Goal: Task Accomplishment & Management: Manage account settings

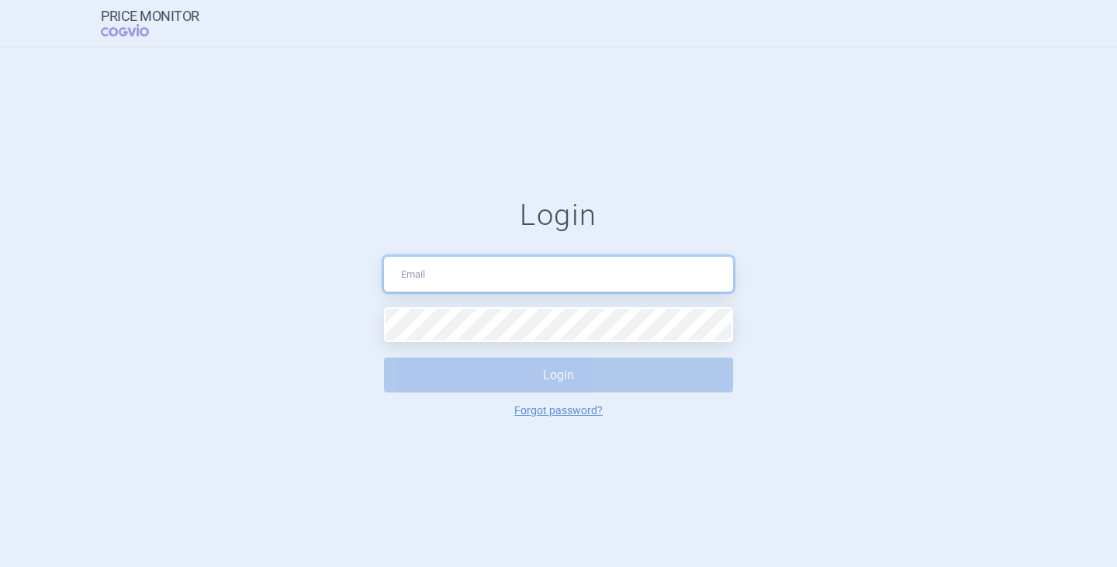
click at [455, 267] on input "text" at bounding box center [558, 274] width 349 height 35
type input "[PERSON_NAME][EMAIL_ADDRESS][DOMAIN_NAME]"
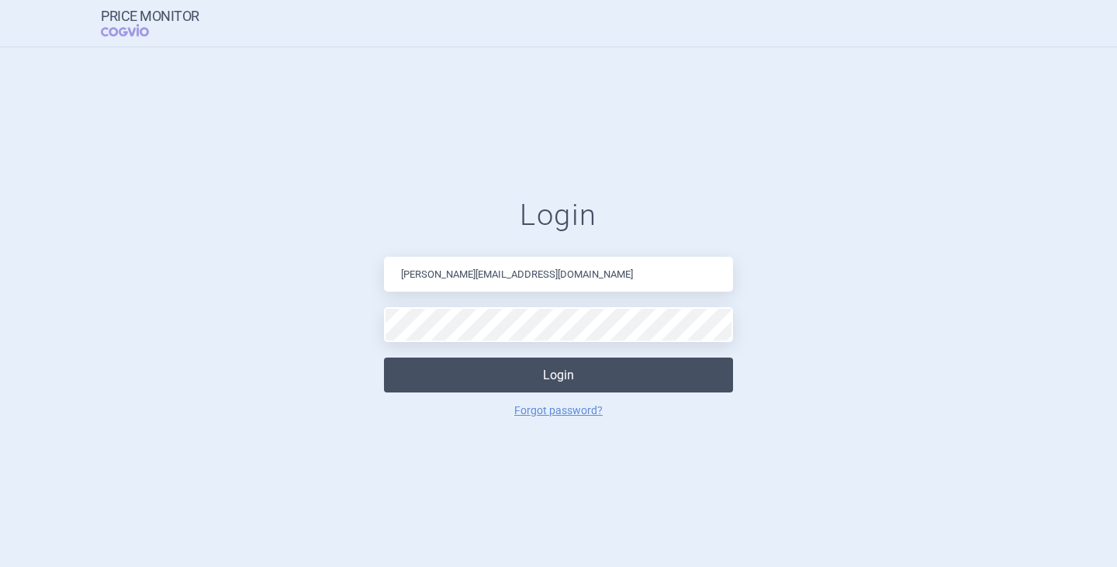
click at [533, 367] on button "Login" at bounding box center [558, 375] width 349 height 35
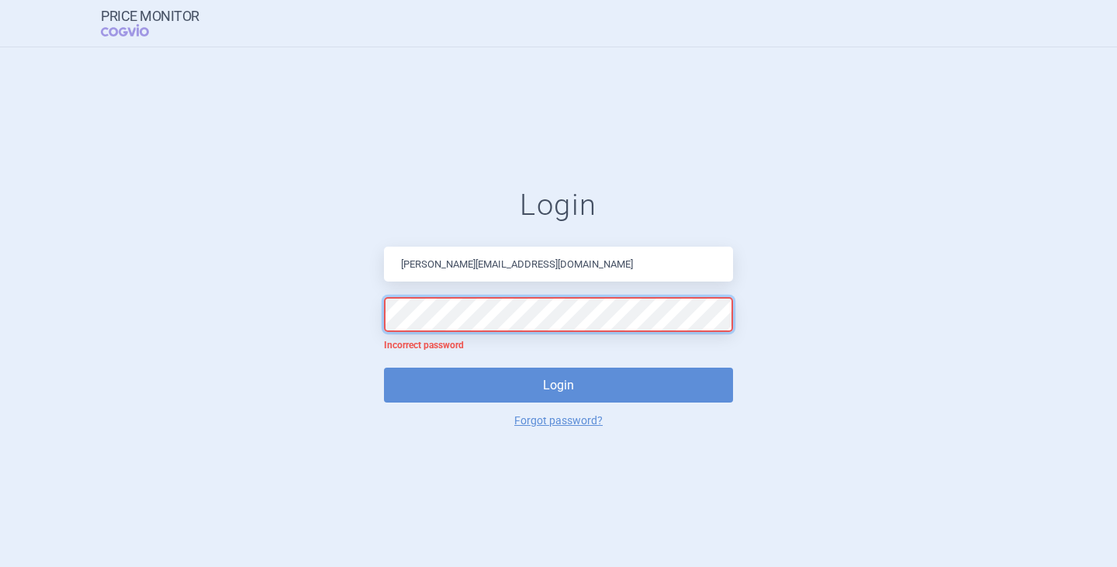
click at [274, 309] on form "Login [PERSON_NAME][EMAIL_ADDRESS][DOMAIN_NAME] Incorrect password Login Forgot…" at bounding box center [558, 307] width 1055 height 238
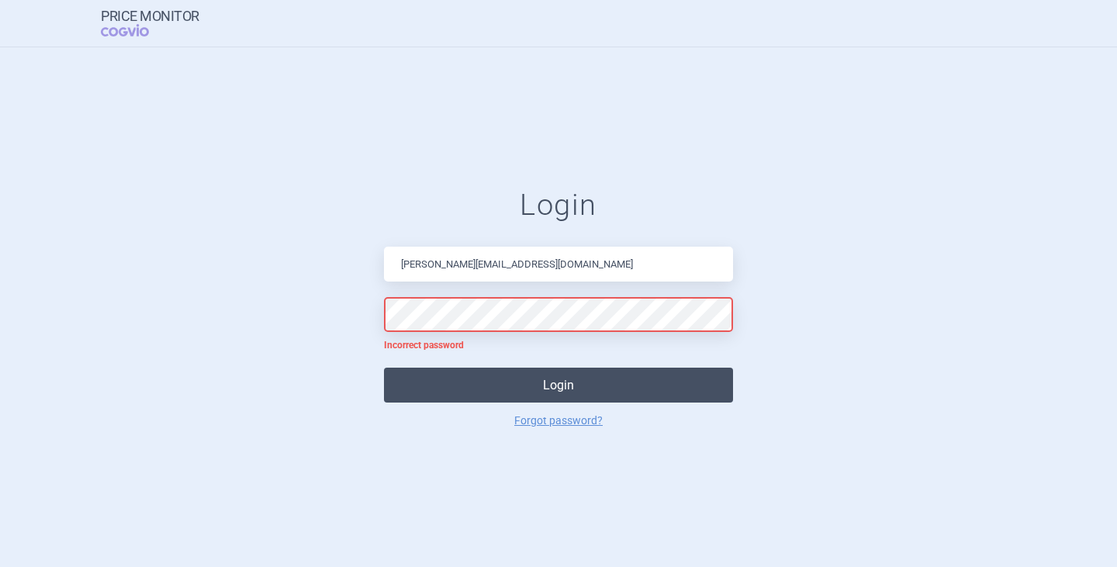
click at [496, 377] on button "Login" at bounding box center [558, 385] width 349 height 35
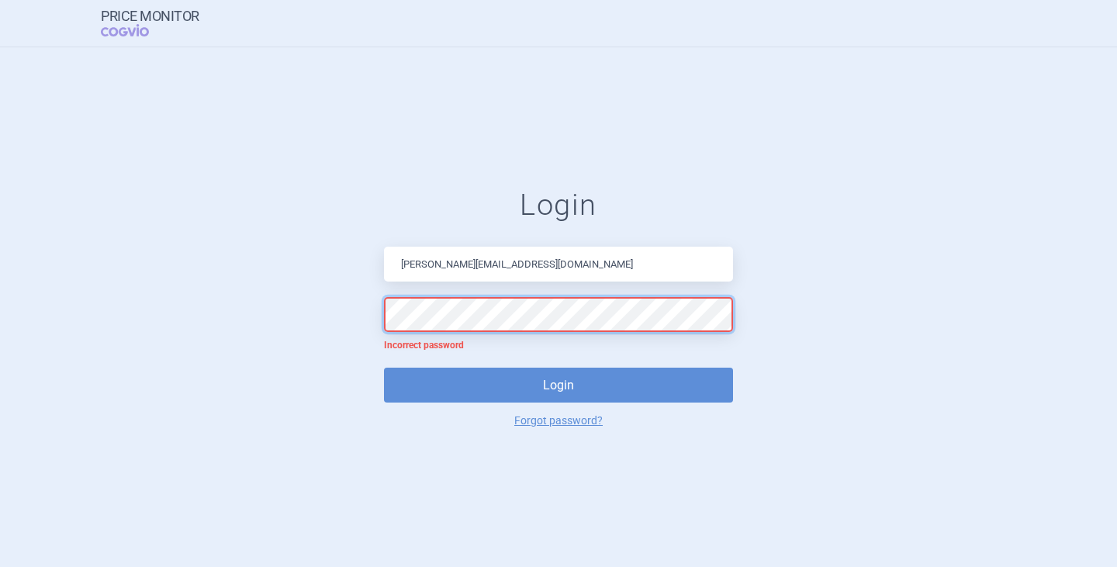
click at [188, 268] on form "Login [PERSON_NAME][EMAIL_ADDRESS][DOMAIN_NAME] Incorrect password Login Forgot…" at bounding box center [558, 307] width 1055 height 238
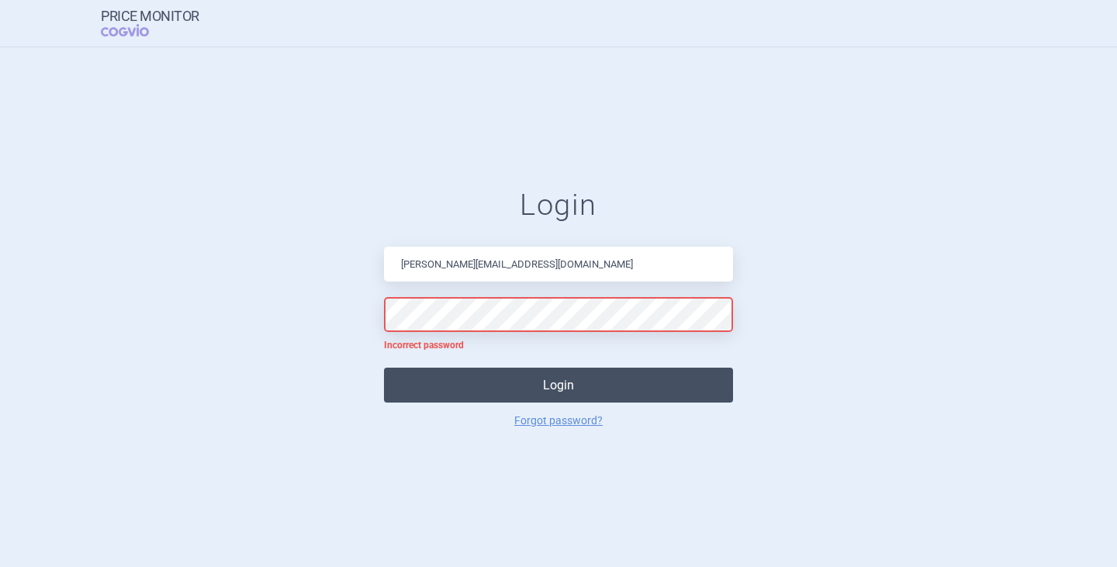
click at [495, 386] on button "Login" at bounding box center [558, 385] width 349 height 35
